Goal: Task Accomplishment & Management: Complete application form

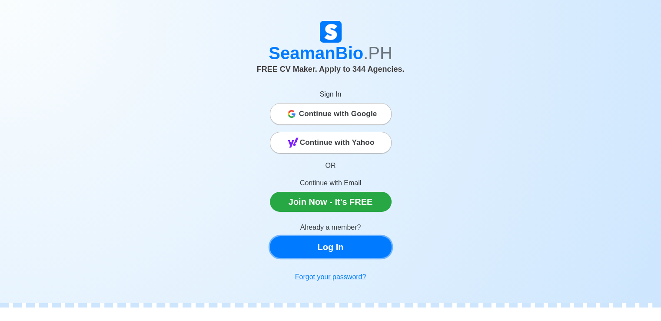
click at [326, 247] on link "Log In" at bounding box center [331, 247] width 122 height 22
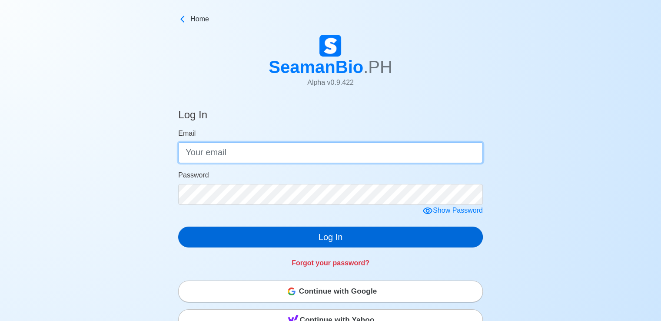
type input "[PERSON_NAME][EMAIL_ADDRESS][PERSON_NAME][DOMAIN_NAME]"
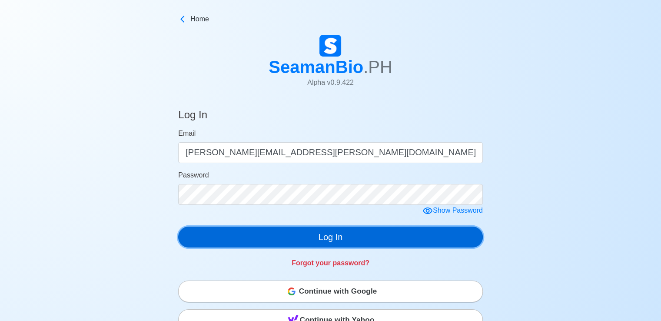
click at [330, 238] on button "Log In" at bounding box center [330, 236] width 304 height 21
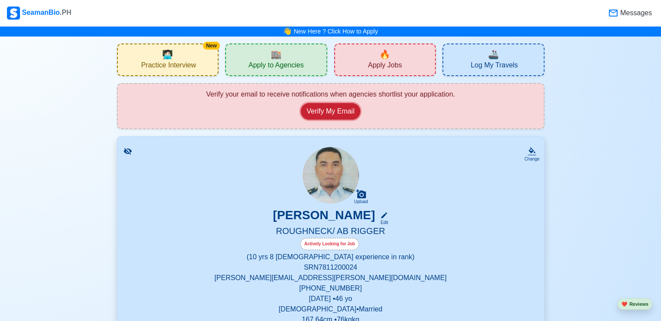
click at [321, 112] on button "Verify My Email" at bounding box center [330, 111] width 59 height 17
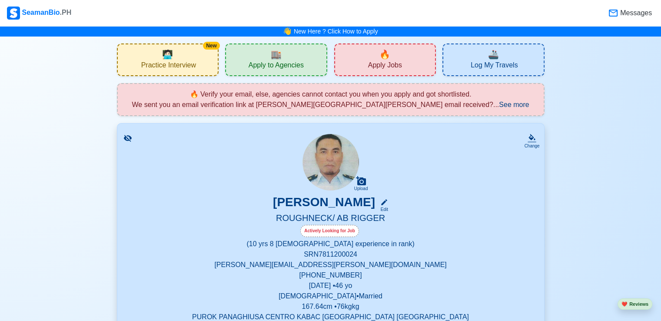
click at [289, 63] on span "Apply to Agencies" at bounding box center [275, 66] width 55 height 11
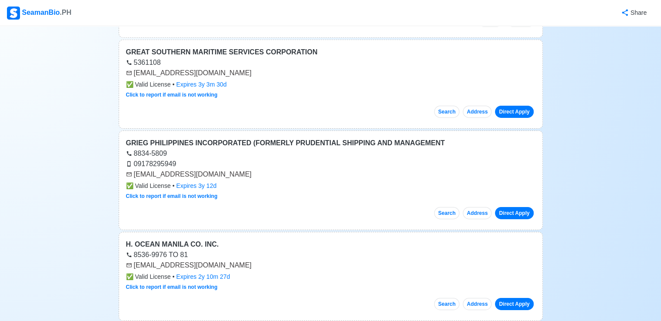
scroll to position [2823, 0]
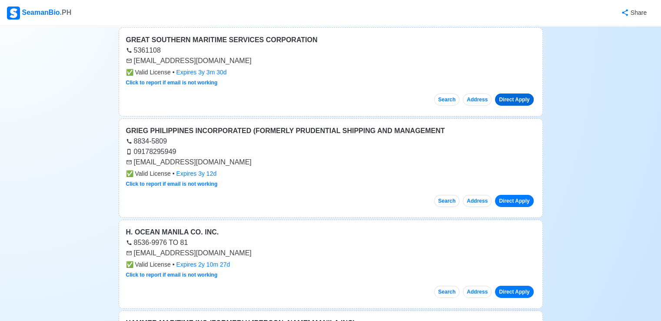
click at [509, 93] on link "Direct Apply" at bounding box center [514, 99] width 38 height 12
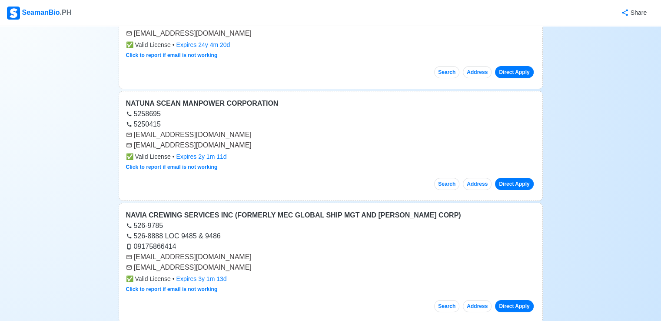
scroll to position [9685, 0]
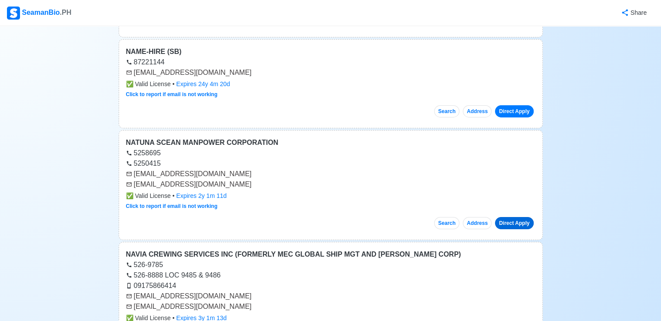
click at [512, 217] on link "Direct Apply" at bounding box center [514, 223] width 38 height 12
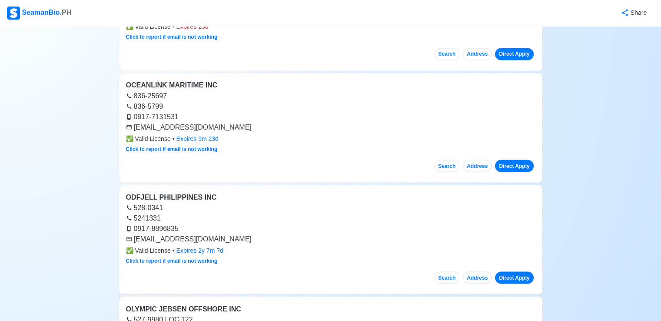
scroll to position [11509, 0]
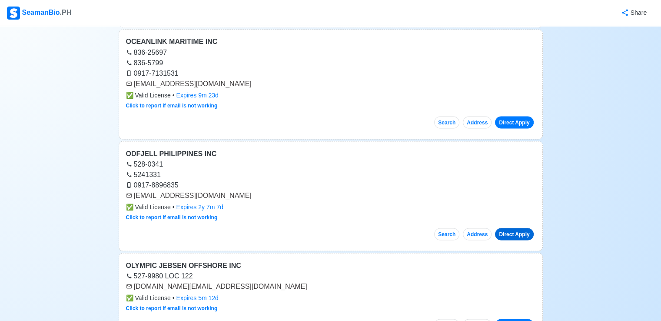
click at [518, 228] on link "Direct Apply" at bounding box center [514, 234] width 38 height 12
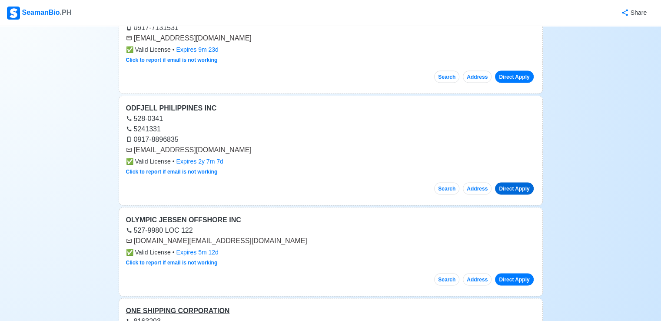
scroll to position [11596, 0]
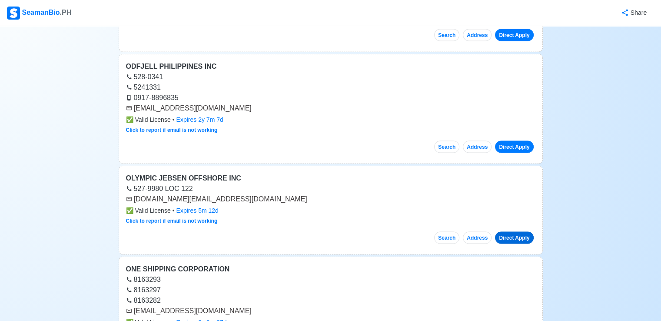
click at [511, 231] on link "Direct Apply" at bounding box center [514, 237] width 38 height 12
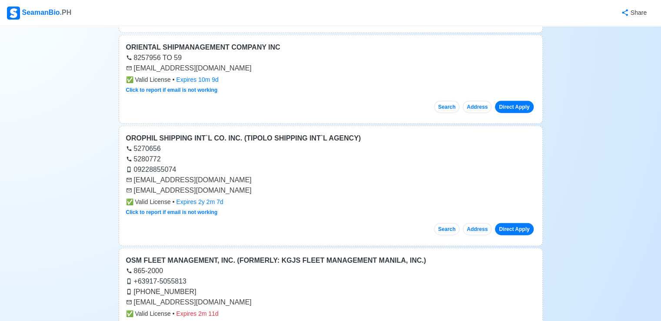
scroll to position [12117, 0]
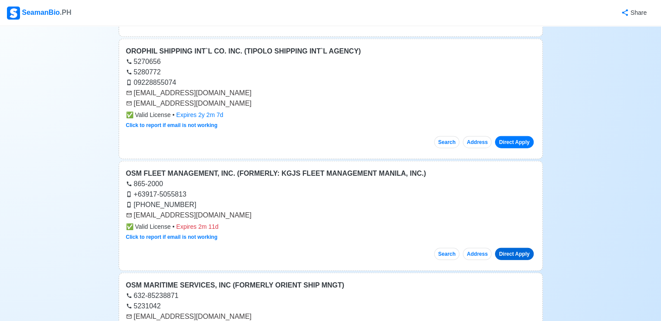
click at [514, 248] on link "Direct Apply" at bounding box center [514, 254] width 38 height 12
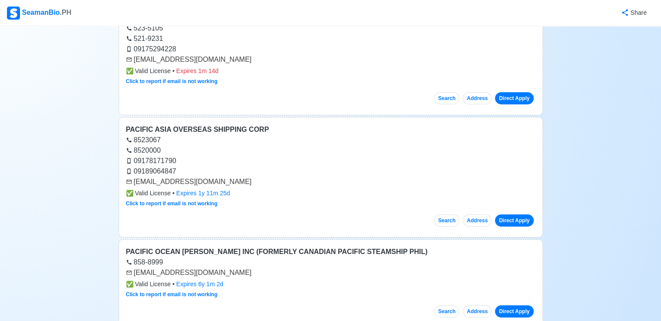
scroll to position [12768, 0]
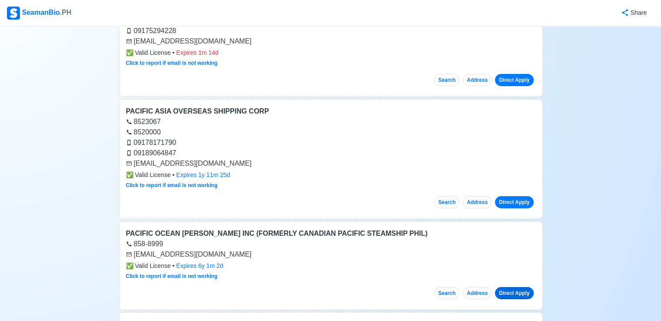
click at [502, 287] on link "Direct Apply" at bounding box center [514, 293] width 38 height 12
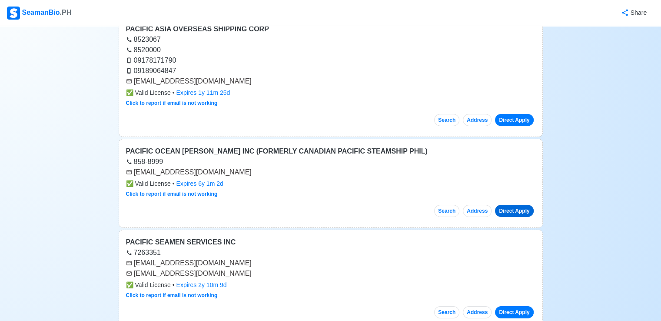
scroll to position [12855, 0]
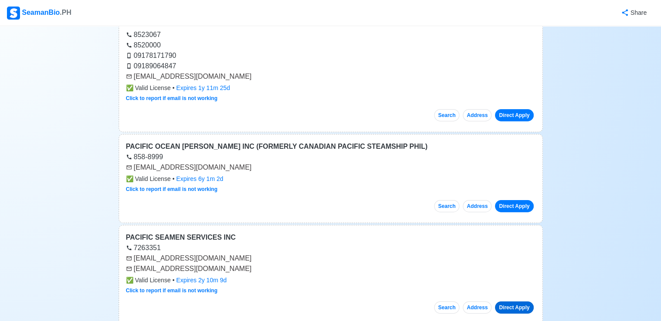
click at [509, 301] on link "Direct Apply" at bounding box center [514, 307] width 38 height 12
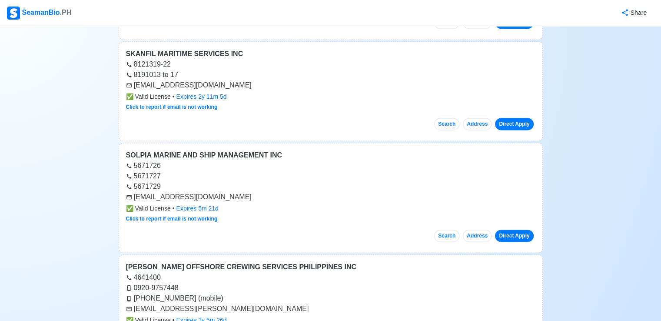
scroll to position [17893, 0]
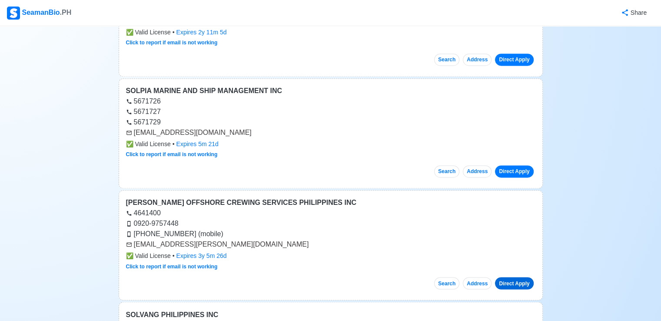
click at [518, 277] on link "Direct Apply" at bounding box center [514, 283] width 38 height 12
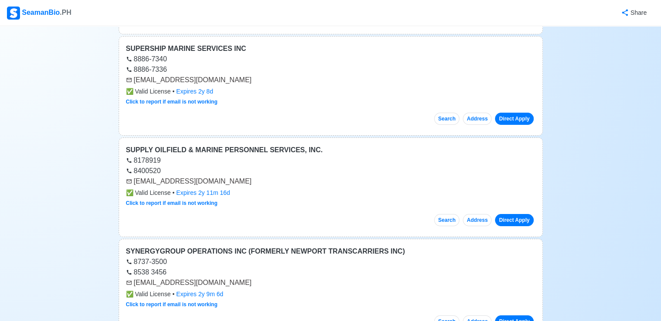
scroll to position [19717, 0]
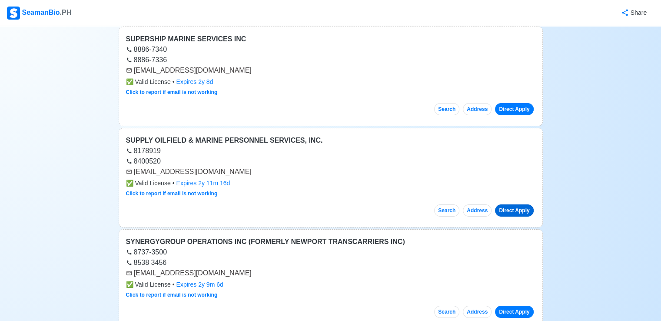
click at [514, 204] on link "Direct Apply" at bounding box center [514, 210] width 38 height 12
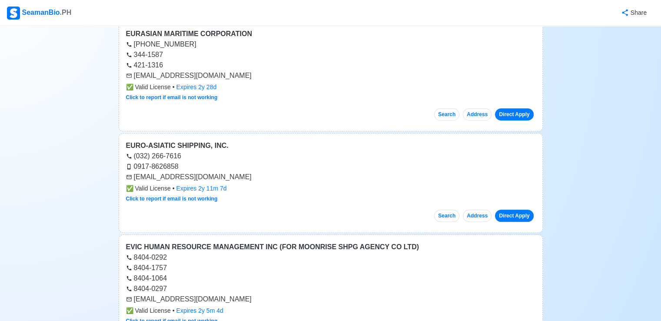
scroll to position [0, 0]
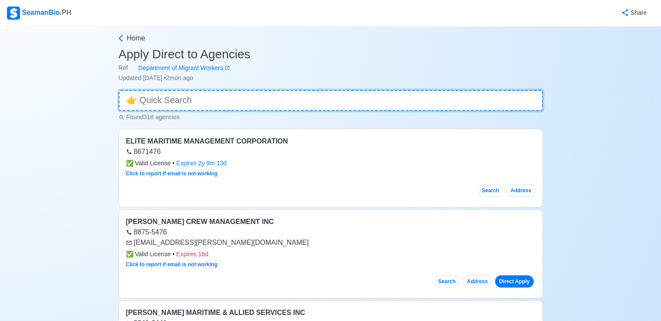
click at [191, 96] on input at bounding box center [331, 100] width 424 height 21
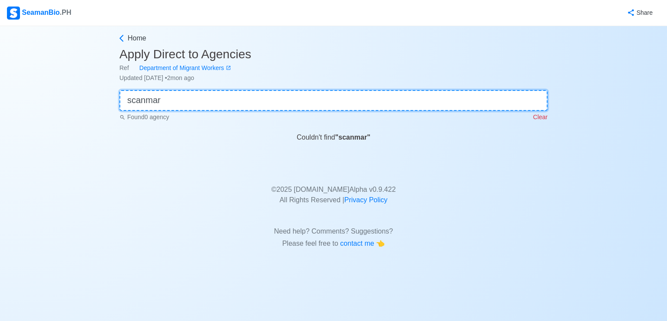
click at [221, 105] on input "scanmar" at bounding box center [333, 100] width 428 height 21
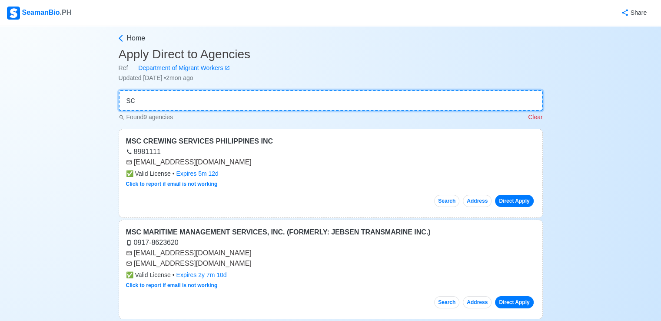
type input "s"
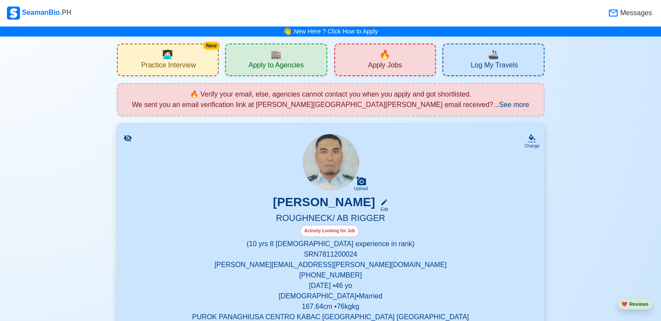
click at [383, 66] on span "Apply Jobs" at bounding box center [385, 66] width 34 height 11
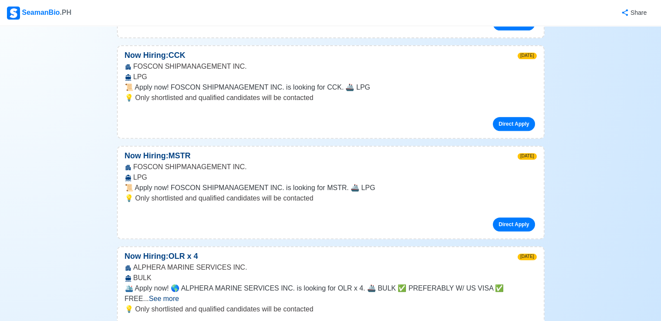
scroll to position [3648, 0]
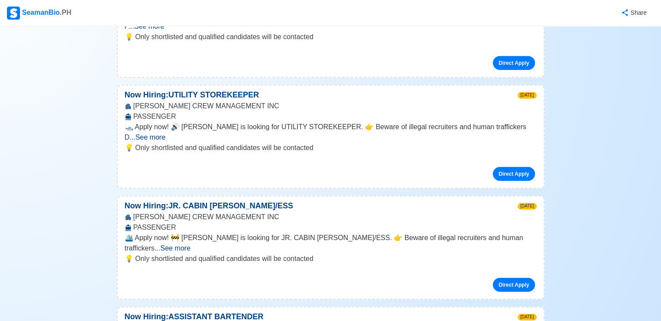
scroll to position [8816, 0]
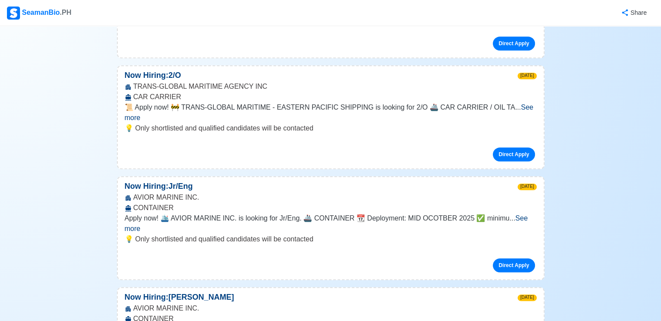
scroll to position [10380, 0]
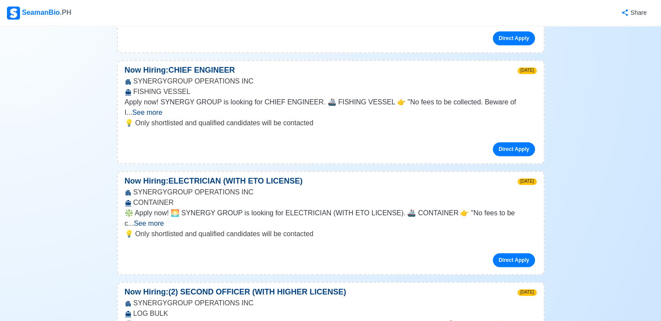
scroll to position [13897, 0]
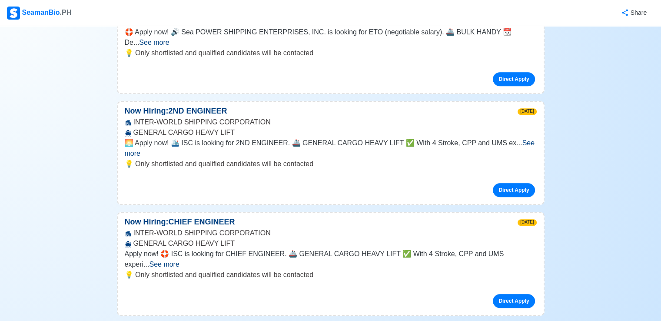
scroll to position [20247, 0]
